Goal: Transaction & Acquisition: Purchase product/service

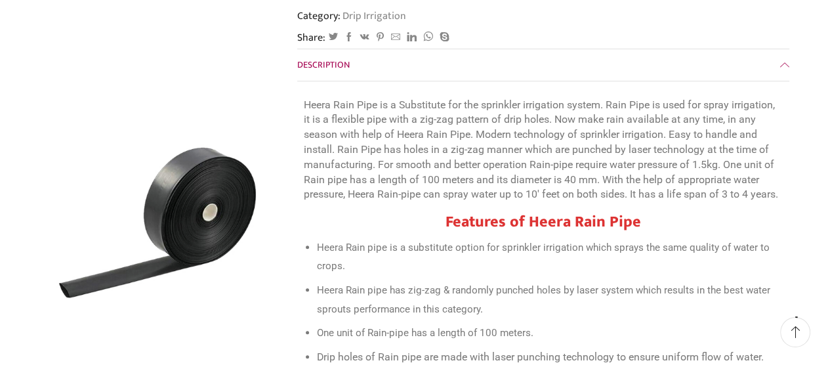
scroll to position [385, 0]
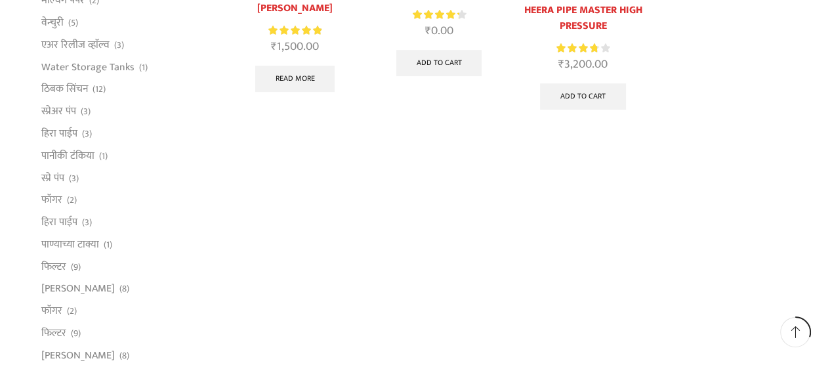
scroll to position [358, 0]
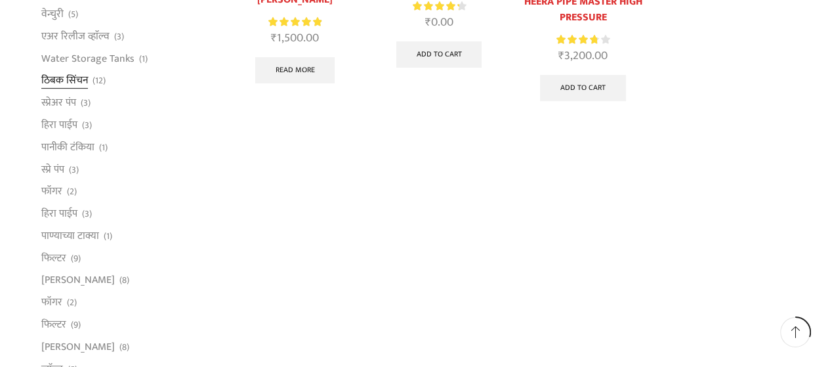
click at [69, 76] on link "ठिबक सिंचन" at bounding box center [64, 81] width 47 height 22
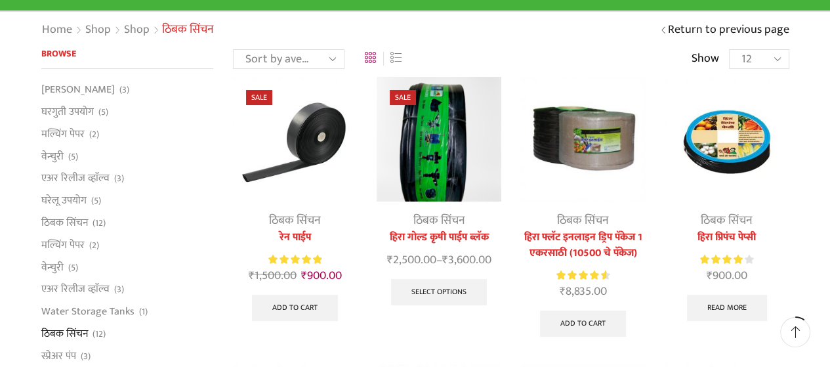
scroll to position [131, 0]
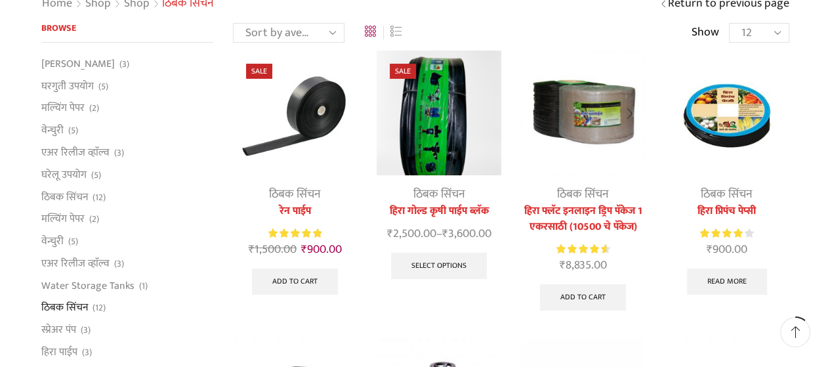
click at [610, 215] on link "हिरा फ्लॅट इनलाइन ड्रिप पॅकेज 1 एकरसाठी (10500 चे पॅकेज)" at bounding box center [583, 219] width 124 height 32
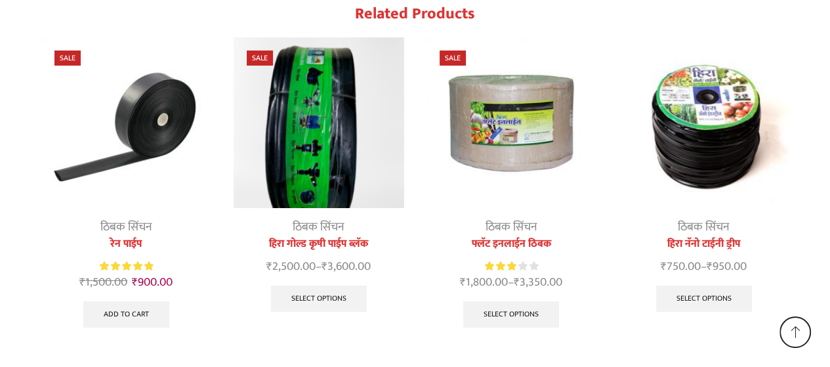
scroll to position [3841, 0]
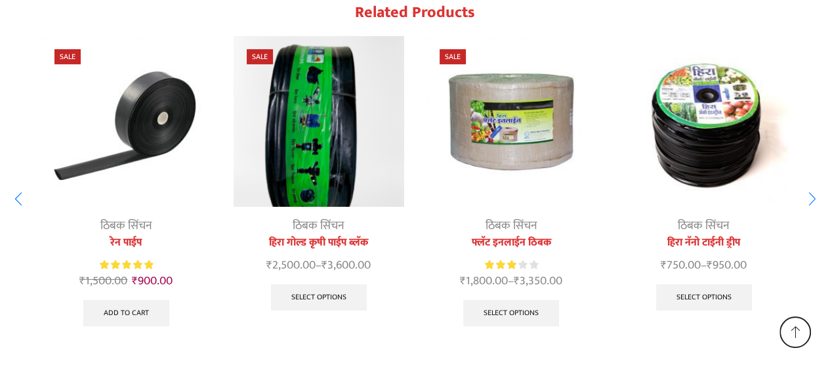
click at [707, 235] on link "हिरा नॅनो टाईनी ड्रीप" at bounding box center [704, 243] width 171 height 16
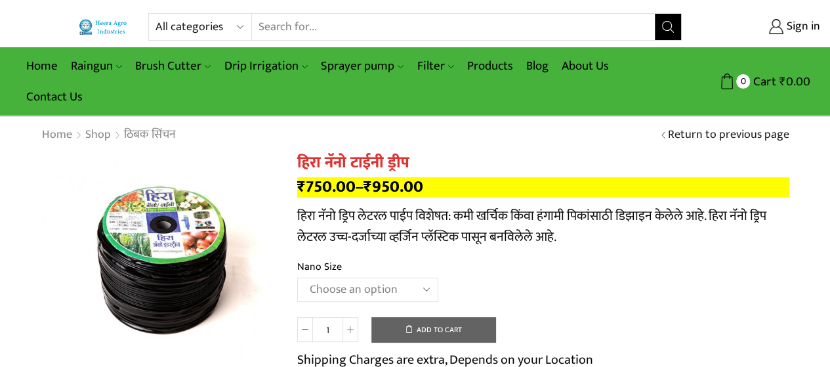
click at [427, 293] on select "Choose an option Gold 16 MM 1 feet 16 MM 1 feet Nano 12 MM 2 feet" at bounding box center [367, 290] width 141 height 24
